Goal: Task Accomplishment & Management: Use online tool/utility

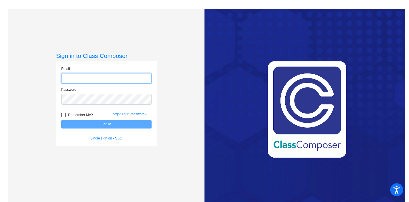
type input "[PERSON_NAME][EMAIL_ADDRESS][PERSON_NAME][DOMAIN_NAME]"
click at [98, 125] on button "Log In" at bounding box center [106, 124] width 90 height 8
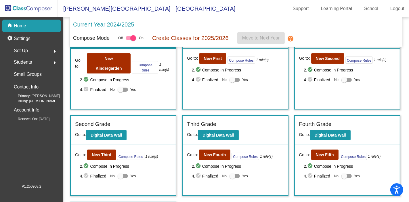
scroll to position [32, 0]
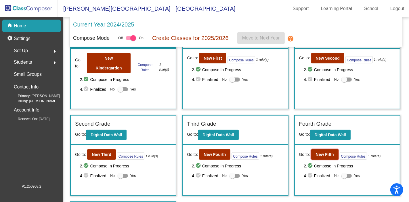
click at [316, 152] on b "New Fifth" at bounding box center [325, 154] width 18 height 5
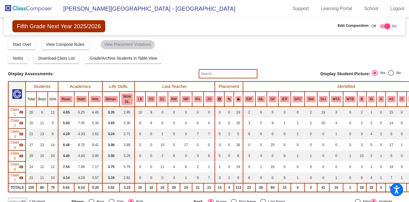
click at [239, 71] on input "text" at bounding box center [228, 73] width 59 height 9
drag, startPoint x: 216, startPoint y: 75, endPoint x: 188, endPoint y: 76, distance: 27.9
click at [188, 76] on div "Display Scores for Years: 2023 - 2024 2024 - 2025 Display Assessments: goerge D…" at bounding box center [204, 73] width 393 height 9
type input "george"
click at [222, 73] on input "george" at bounding box center [228, 73] width 59 height 9
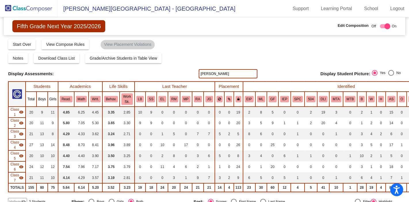
drag, startPoint x: 226, startPoint y: 74, endPoint x: 177, endPoint y: 74, distance: 49.2
click at [177, 74] on div "Display Scores for Years: 2023 - 2024 2024 - 2025 Display Assessments: george D…" at bounding box center [204, 73] width 393 height 9
click at [233, 73] on input "text" at bounding box center [228, 73] width 59 height 9
type input "george"
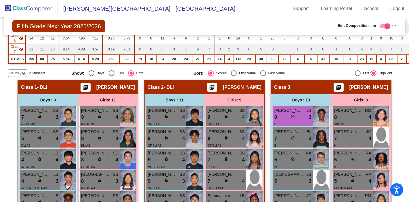
scroll to position [128, 0]
